Goal: Task Accomplishment & Management: Manage account settings

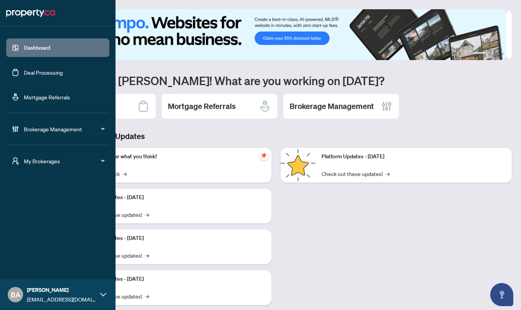
click at [47, 129] on span "Brokerage Management" at bounding box center [64, 129] width 80 height 8
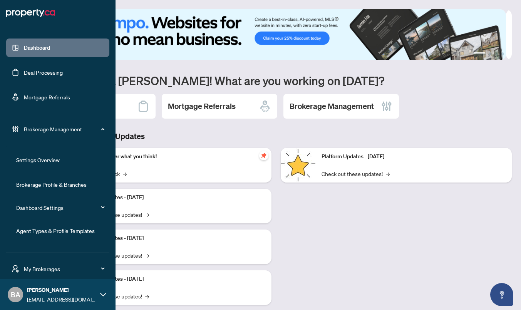
click at [50, 184] on link "Brokerage Profile & Branches" at bounding box center [51, 184] width 70 height 7
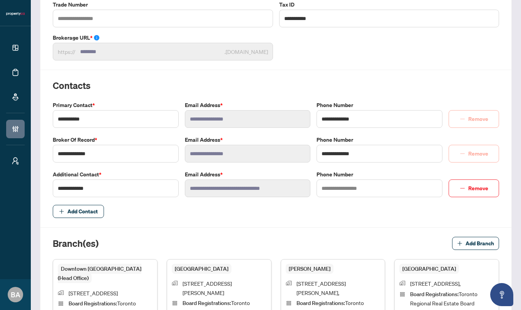
scroll to position [114, 0]
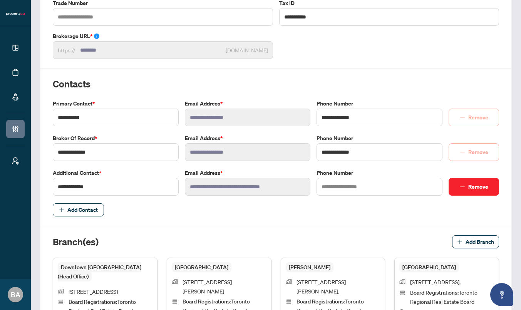
click at [468, 184] on span "Remove" at bounding box center [478, 187] width 20 height 12
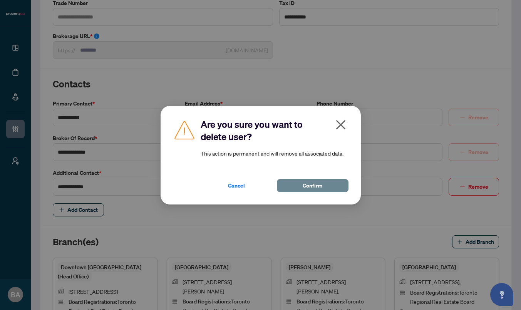
click at [310, 186] on span "Confirm" at bounding box center [313, 185] width 20 height 12
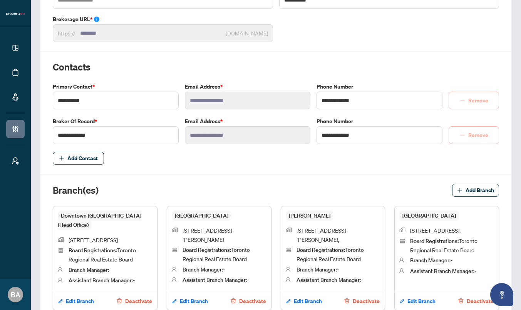
scroll to position [0, 0]
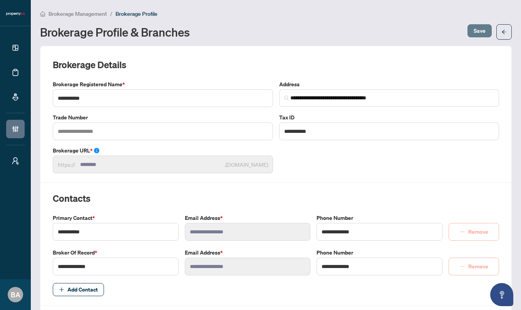
click at [477, 31] on span "Save" at bounding box center [480, 31] width 12 height 12
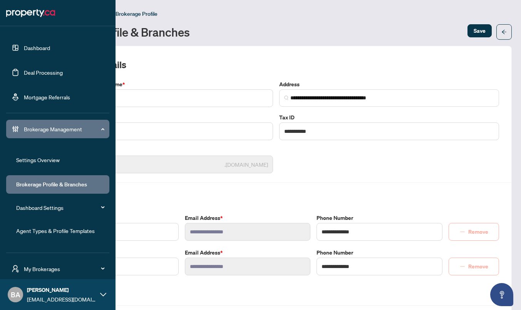
click at [66, 127] on span "Brokerage Management" at bounding box center [64, 129] width 80 height 8
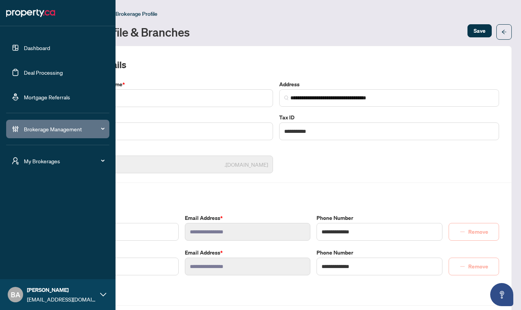
click at [55, 163] on span "My Brokerages" at bounding box center [64, 161] width 80 height 8
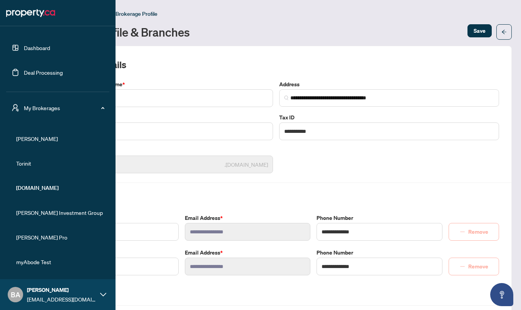
click at [28, 134] on span "[PERSON_NAME]" at bounding box center [60, 138] width 88 height 8
